Goal: Task Accomplishment & Management: Manage account settings

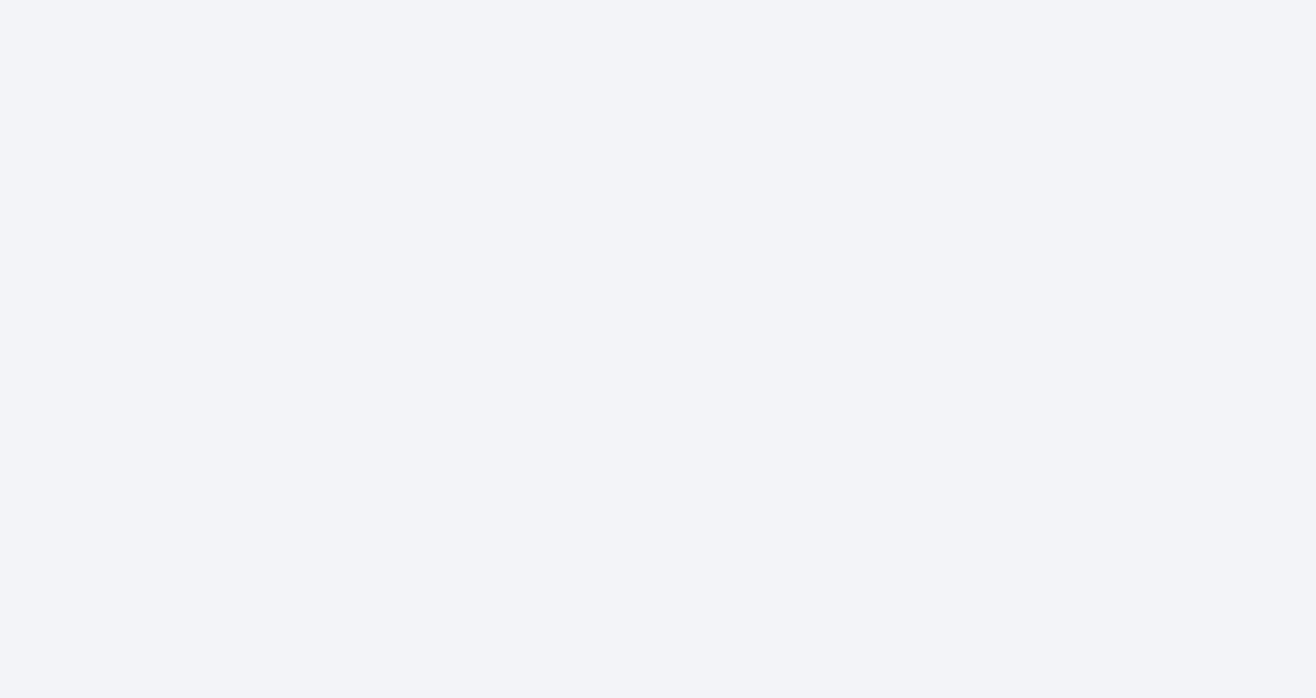
click at [440, 296] on div at bounding box center [658, 349] width 1316 height 698
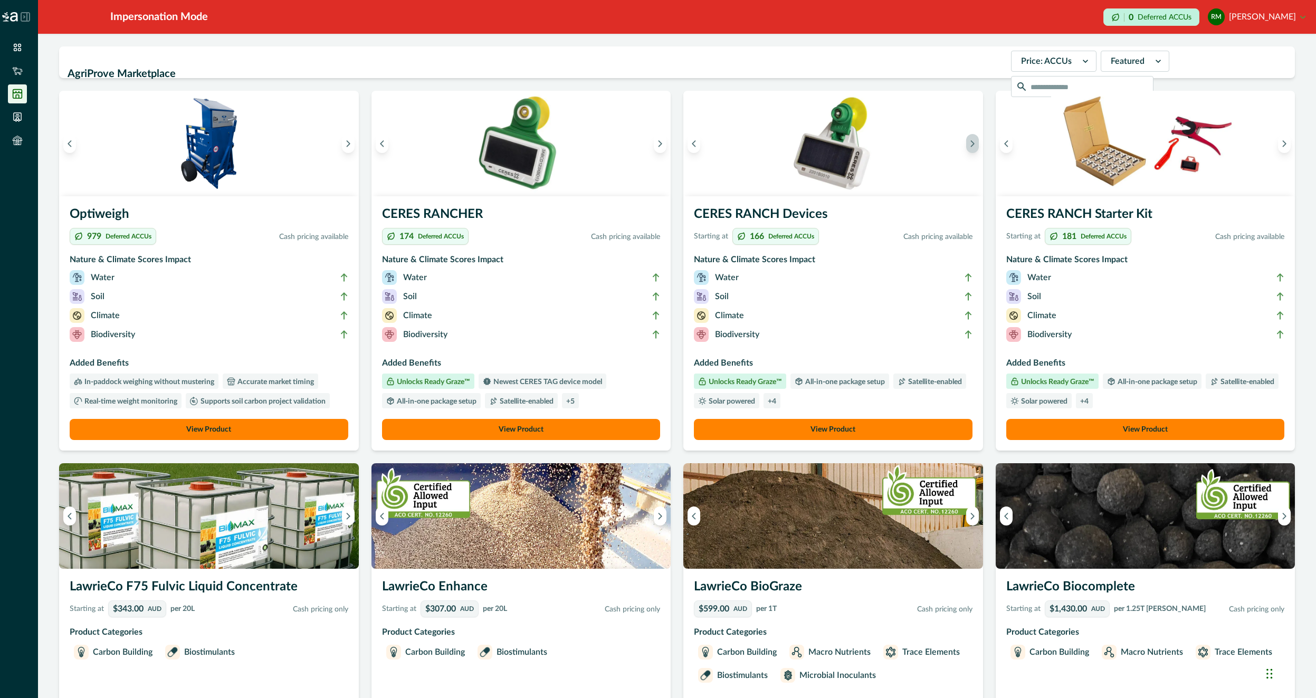
click at [972, 145] on icon "Next image" at bounding box center [972, 144] width 3 height 6
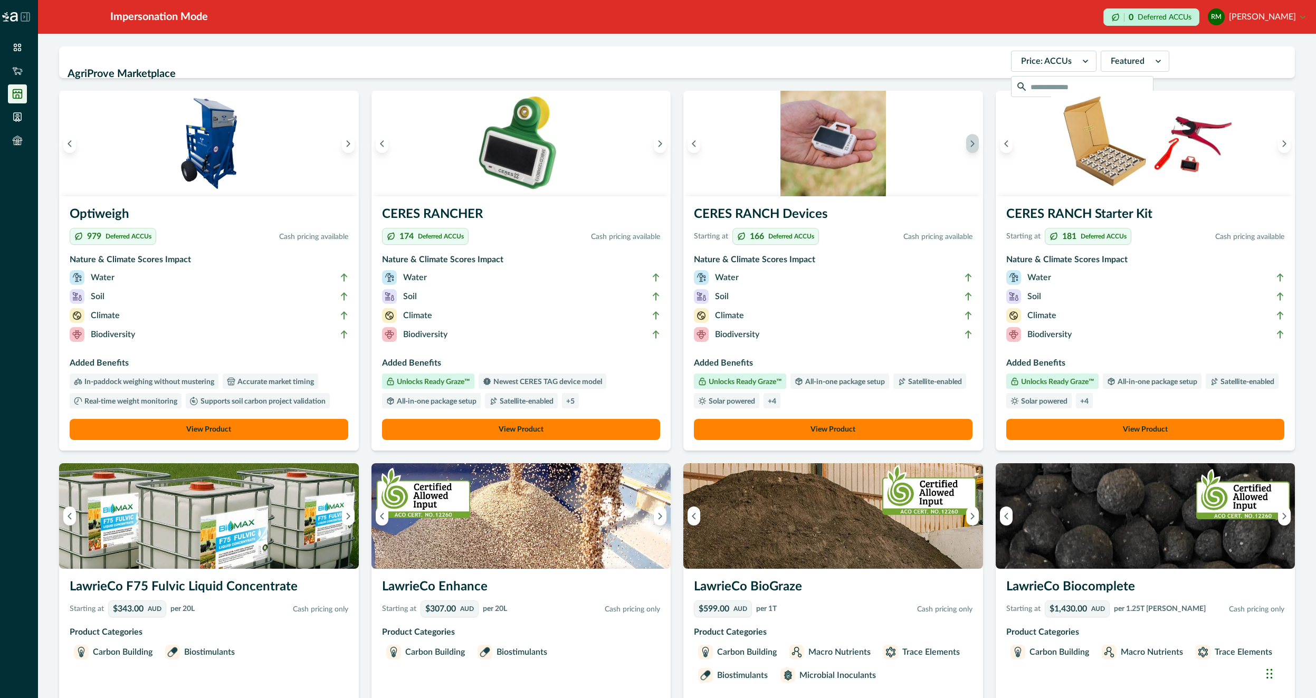
click at [972, 145] on icon "Next image" at bounding box center [972, 143] width 7 height 7
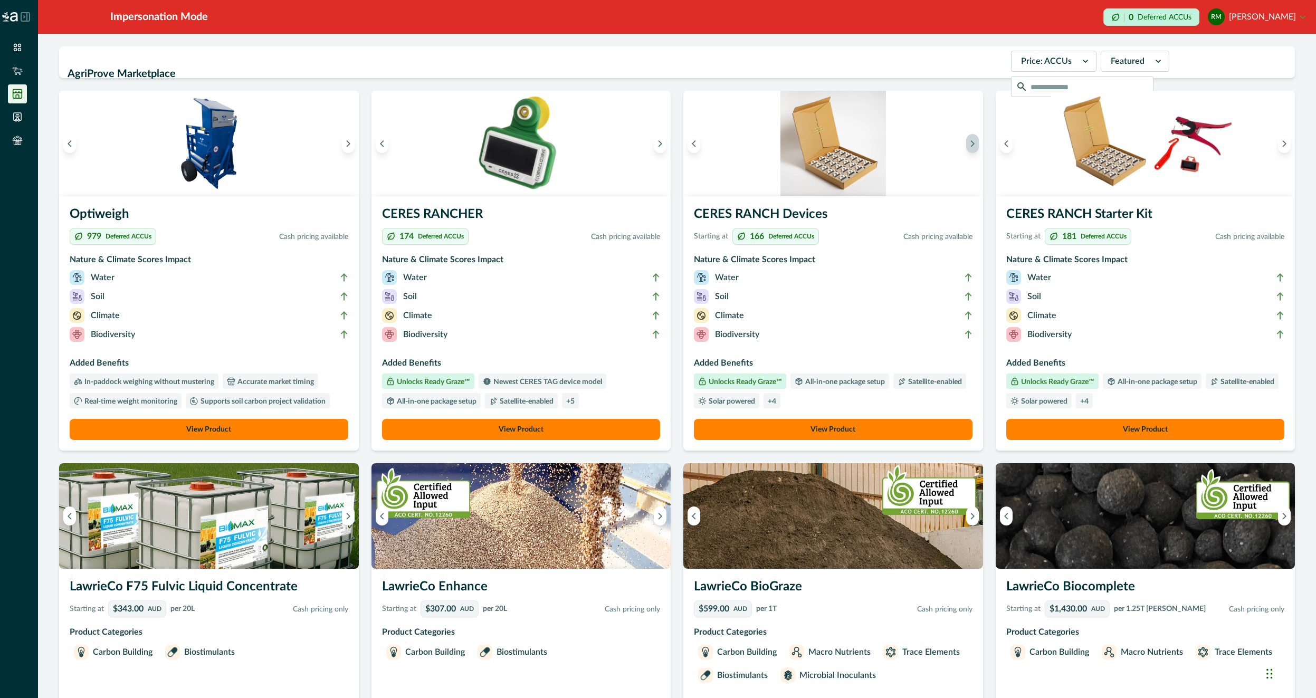
click at [972, 145] on icon "Next image" at bounding box center [972, 143] width 7 height 7
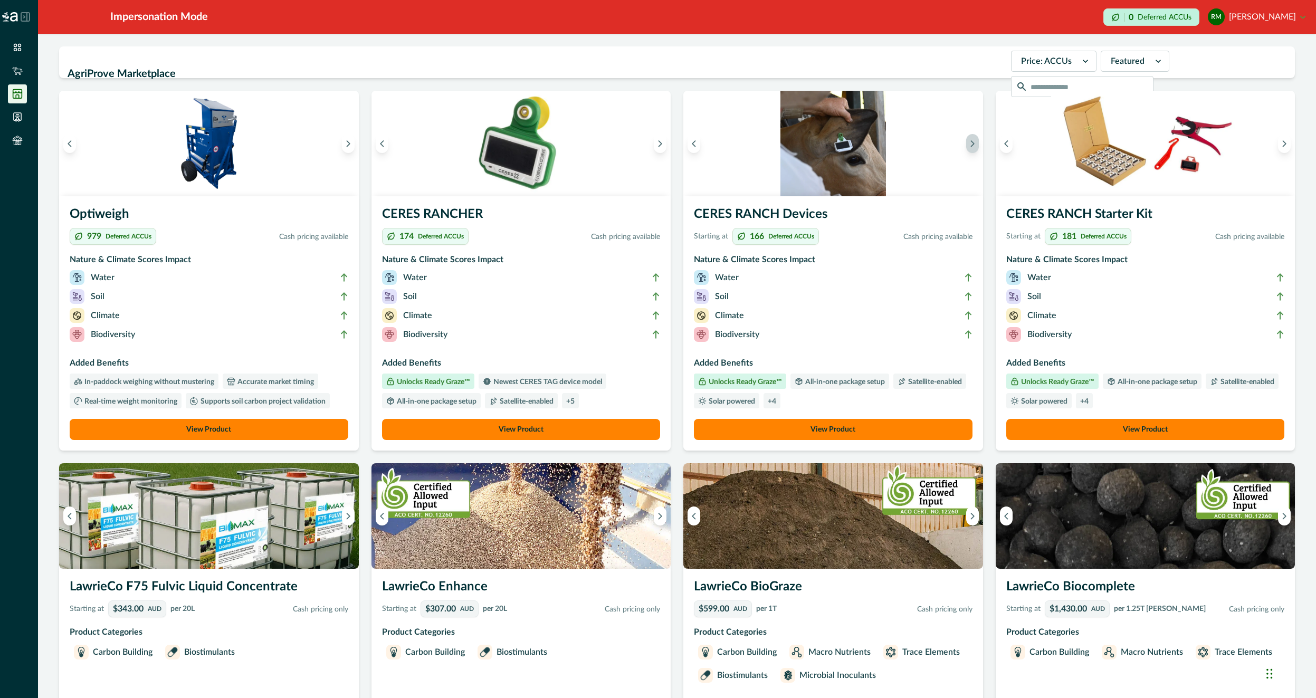
click at [972, 145] on icon "Next image" at bounding box center [972, 143] width 7 height 7
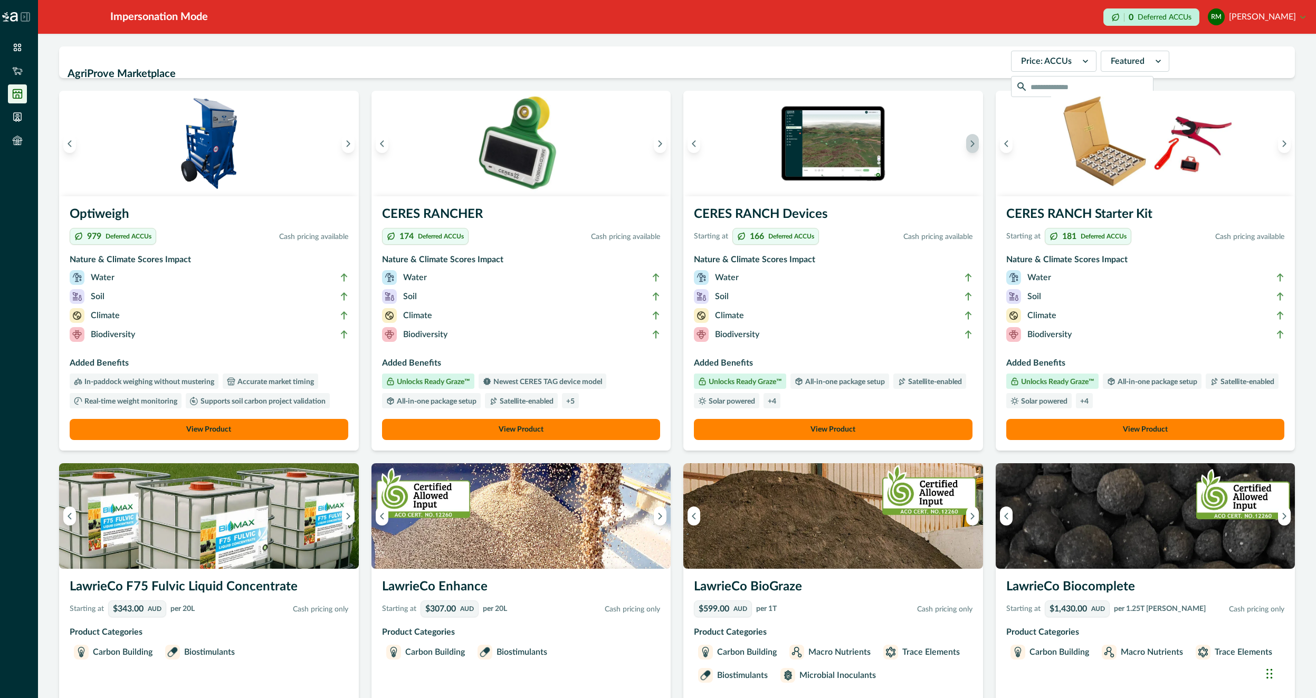
click at [972, 145] on icon "Next image" at bounding box center [972, 143] width 7 height 7
click at [827, 181] on img at bounding box center [834, 144] width 300 height 106
click at [664, 150] on button "Next image" at bounding box center [660, 143] width 13 height 19
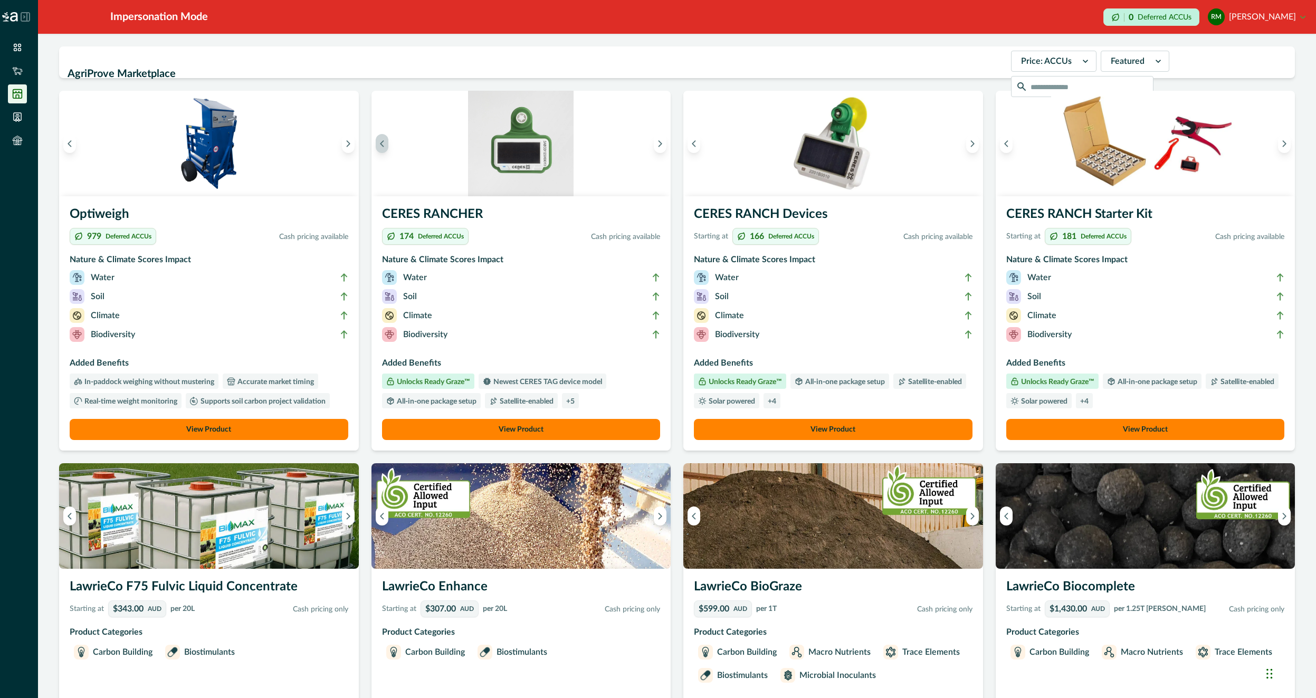
click at [386, 147] on button "Previous image" at bounding box center [382, 143] width 13 height 19
click at [664, 147] on button "Next image" at bounding box center [660, 143] width 13 height 19
click at [661, 147] on button "Next image" at bounding box center [660, 143] width 13 height 19
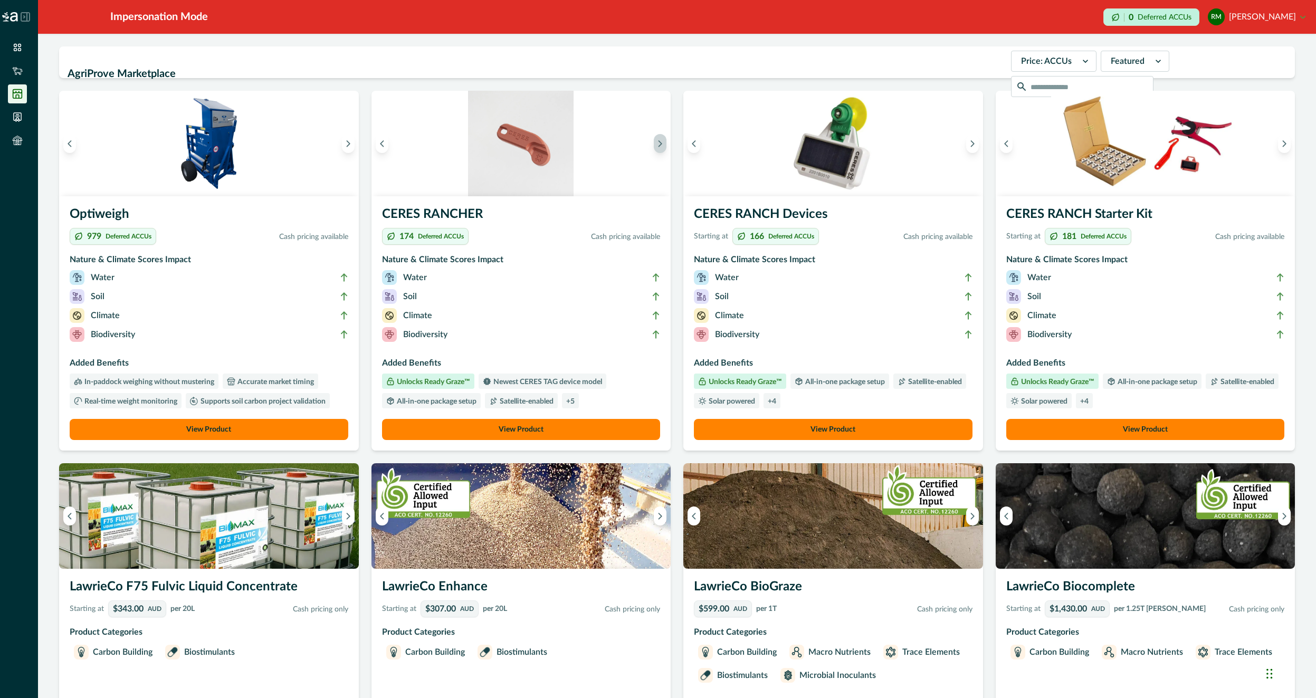
click at [661, 147] on button "Next image" at bounding box center [660, 143] width 13 height 19
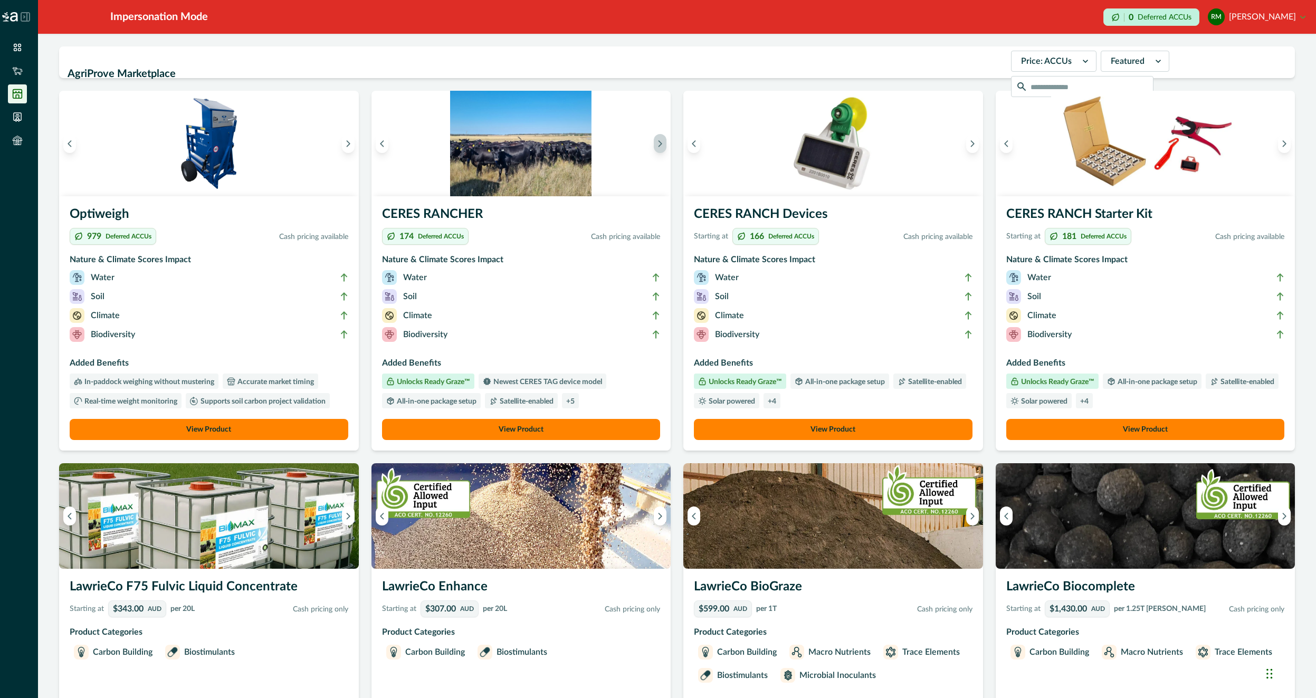
click at [661, 147] on button "Next image" at bounding box center [660, 143] width 13 height 19
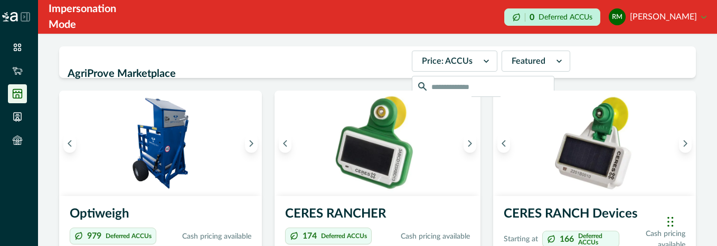
click at [686, 14] on button "RM [PERSON_NAME]" at bounding box center [658, 16] width 98 height 25
click at [647, 49] on button "Sign out" at bounding box center [647, 51] width 117 height 17
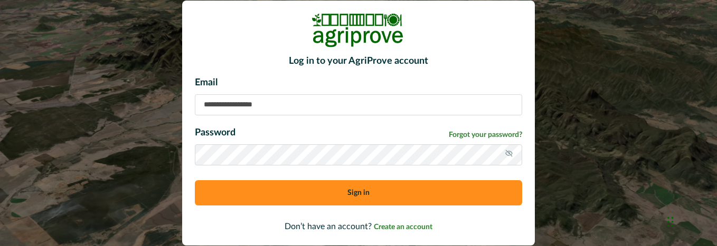
click at [680, 21] on div "Log in to your AgriProve account Email Password Forgot your password? Sign in D…" at bounding box center [358, 123] width 717 height 246
